Goal: Task Accomplishment & Management: Use online tool/utility

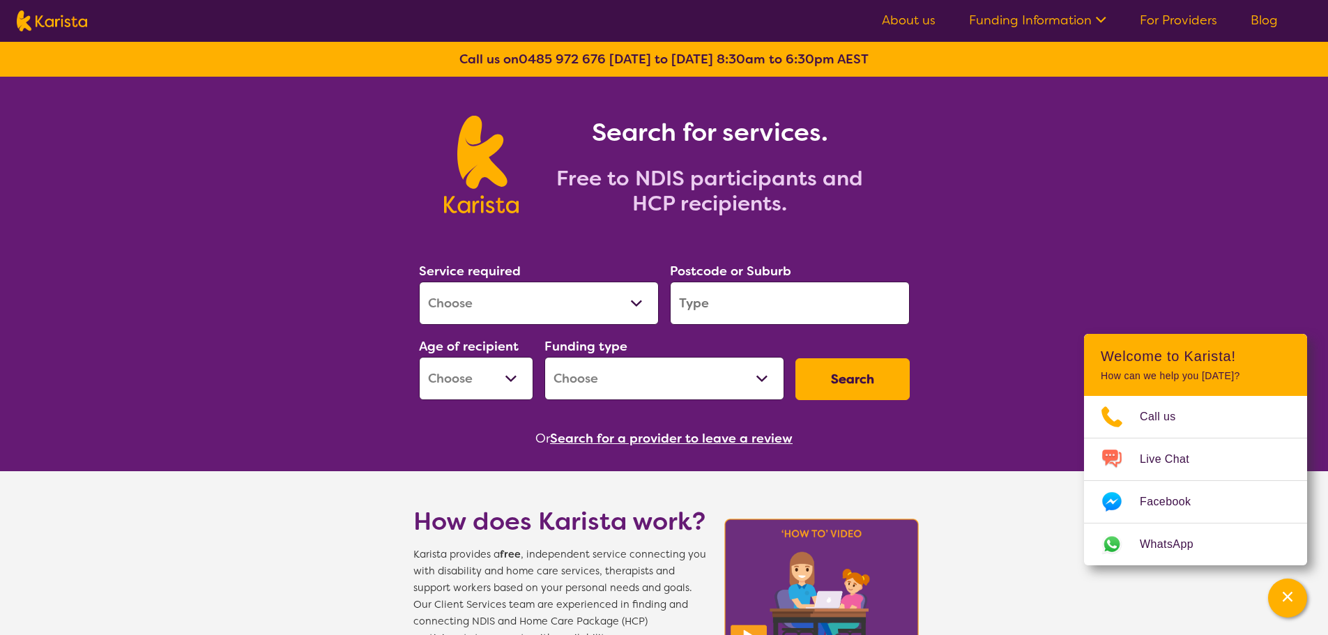
click at [1168, 19] on link "For Providers" at bounding box center [1177, 20] width 77 height 17
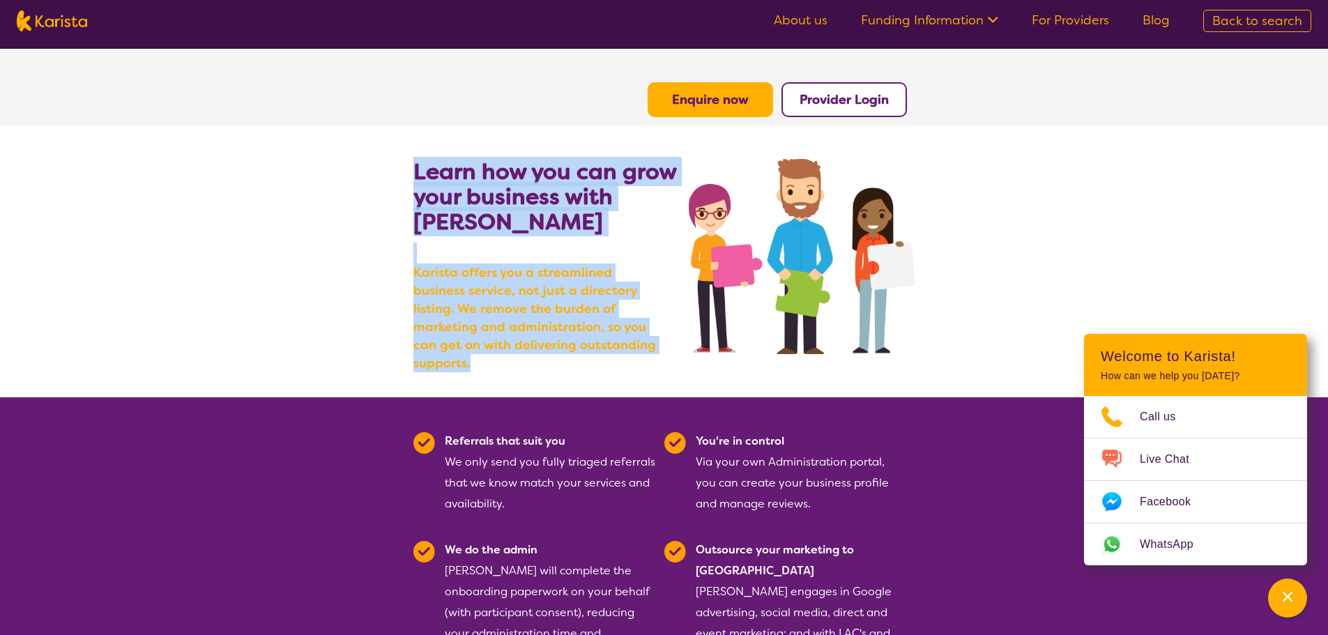
drag, startPoint x: 504, startPoint y: 280, endPoint x: 666, endPoint y: 349, distance: 176.4
click at [668, 351] on div "Learn how you can grow your business with [PERSON_NAME] [PERSON_NAME] offers yo…" at bounding box center [551, 278] width 276 height 238
click at [633, 344] on b "Karista offers you a streamlined business service, not just a directory listing…" at bounding box center [538, 317] width 251 height 109
drag, startPoint x: 625, startPoint y: 346, endPoint x: 414, endPoint y: 176, distance: 271.1
click at [414, 177] on div "Learn how you can grow your business with Karista Karista offers you a streamli…" at bounding box center [551, 278] width 276 height 238
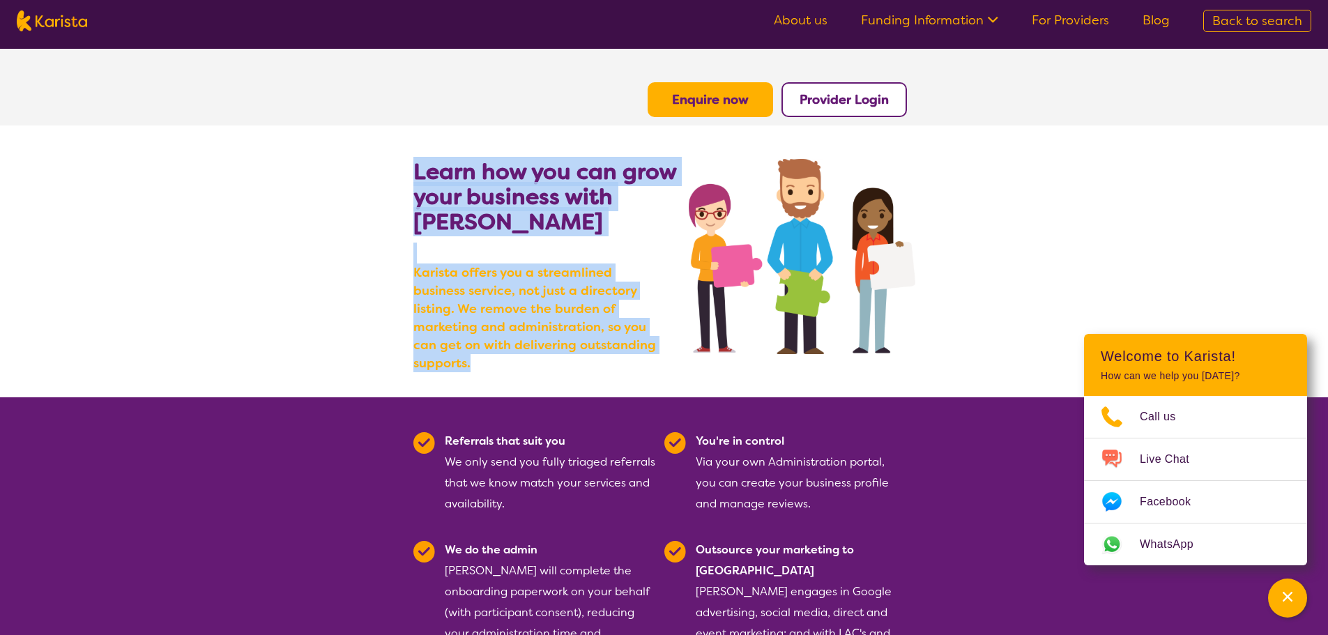
click at [415, 170] on b "Learn how you can grow your business with Karista" at bounding box center [544, 196] width 263 height 79
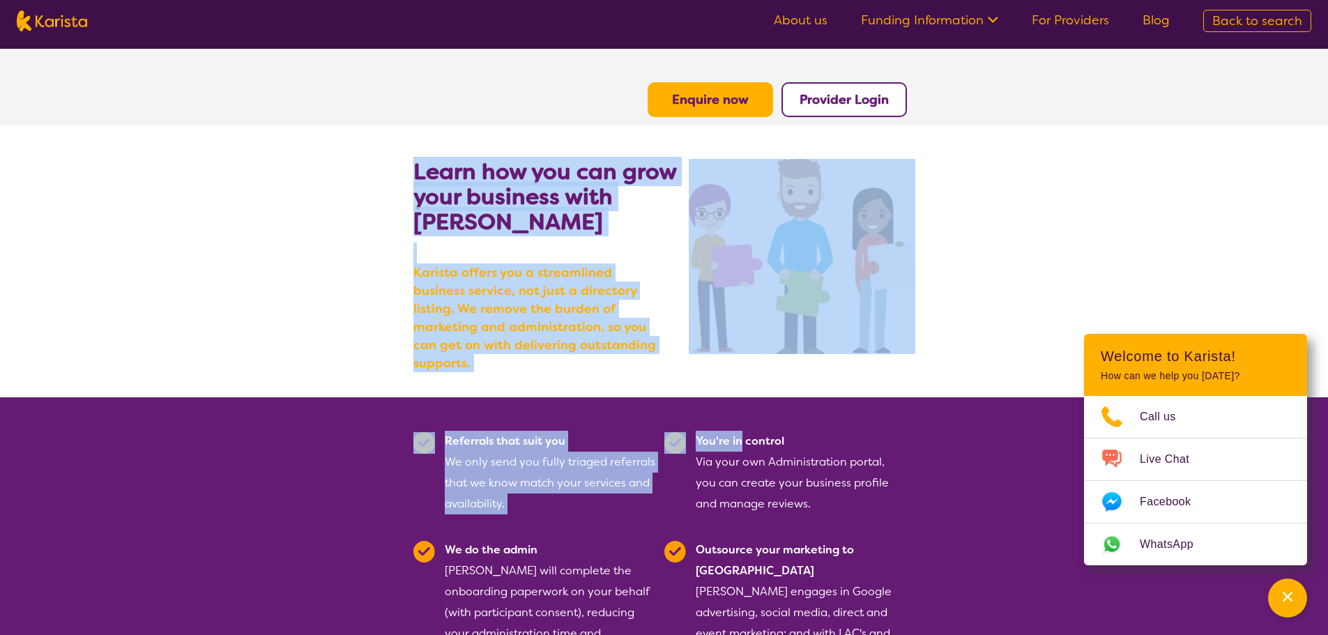
drag, startPoint x: 415, startPoint y: 170, endPoint x: 726, endPoint y: 397, distance: 385.6
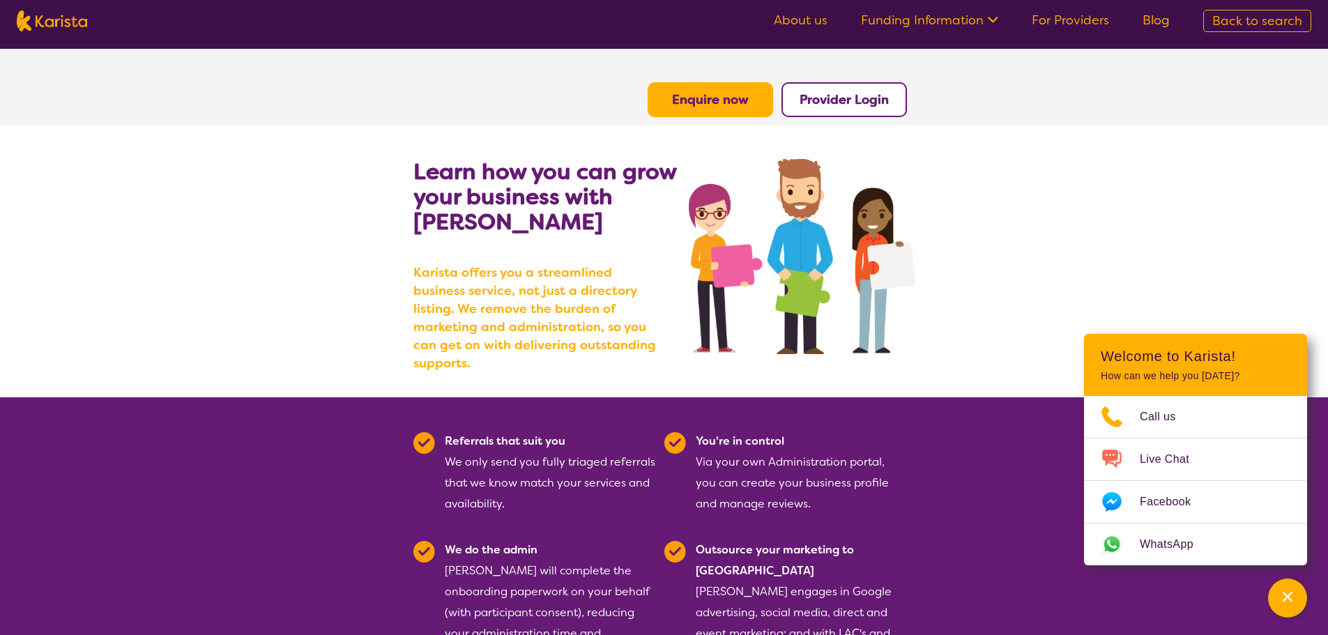
click at [852, 397] on section "Referrals that suit you We only send you fully triaged referrals that we know m…" at bounding box center [664, 554] width 535 height 314
click at [1292, 595] on icon "Channel Menu" at bounding box center [1287, 597] width 14 height 14
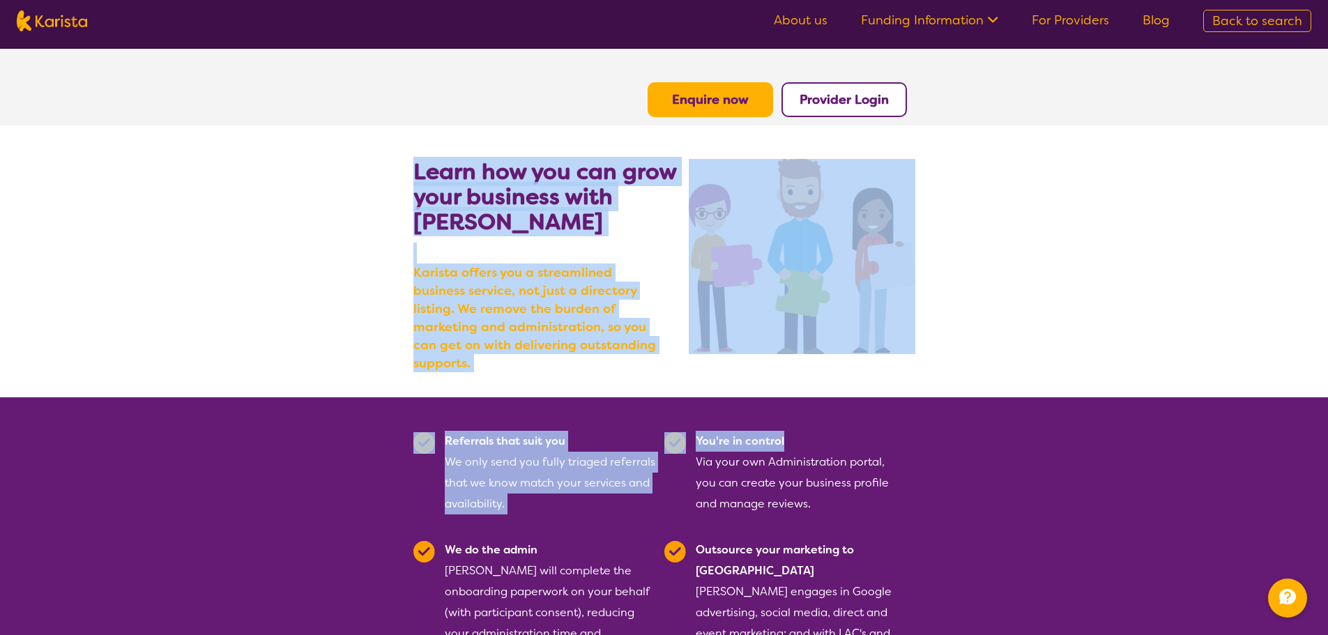
drag, startPoint x: 413, startPoint y: 167, endPoint x: 1089, endPoint y: 383, distance: 709.2
click at [1129, 334] on section "Learn how you can grow your business with Karista Karista offers you a streamli…" at bounding box center [664, 261] width 1328 height 272
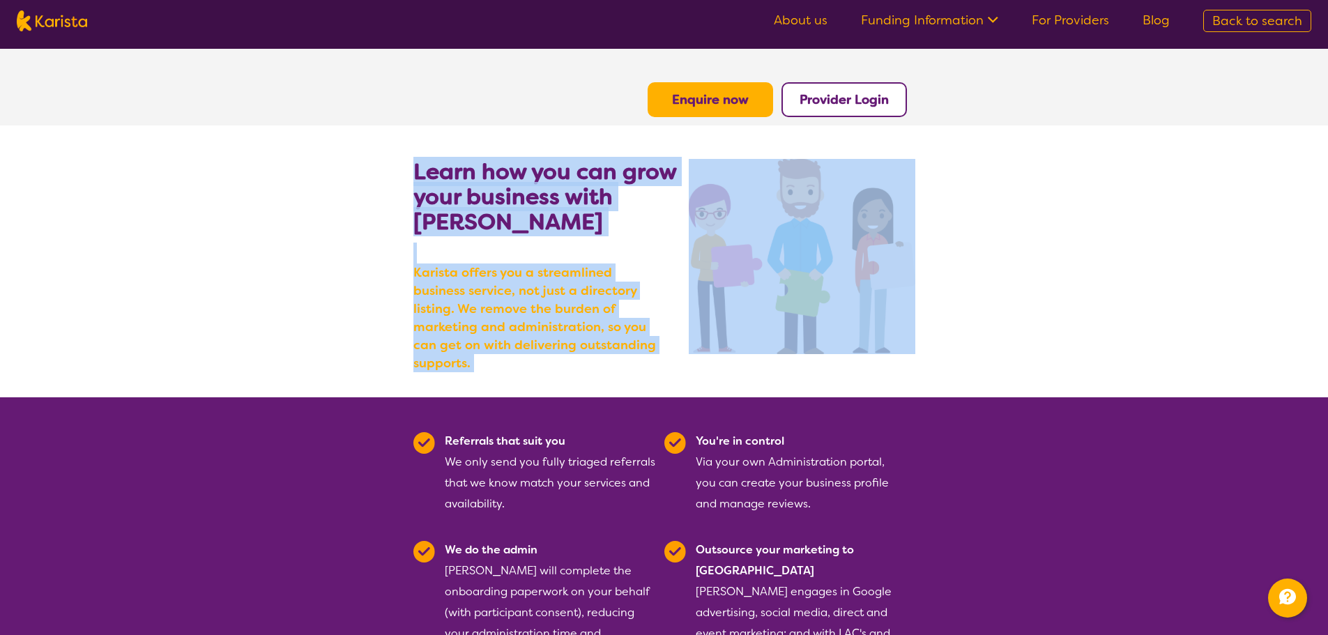
drag, startPoint x: 415, startPoint y: 167, endPoint x: 1213, endPoint y: 358, distance: 821.2
click at [1213, 358] on section "Learn how you can grow your business with Karista Karista offers you a streamli…" at bounding box center [664, 261] width 1328 height 272
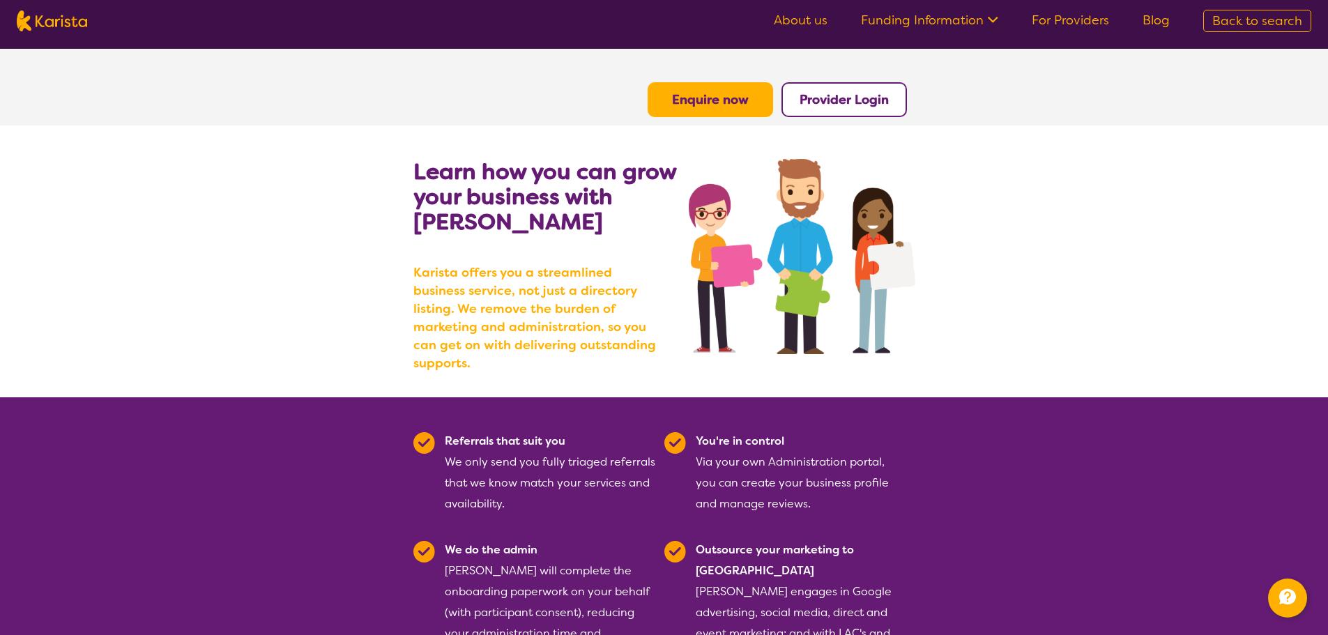
drag, startPoint x: 1206, startPoint y: 350, endPoint x: 995, endPoint y: 383, distance: 213.8
click at [1206, 350] on section "Learn how you can grow your business with Karista Karista offers you a streamli…" at bounding box center [664, 261] width 1328 height 272
